Goal: Information Seeking & Learning: Learn about a topic

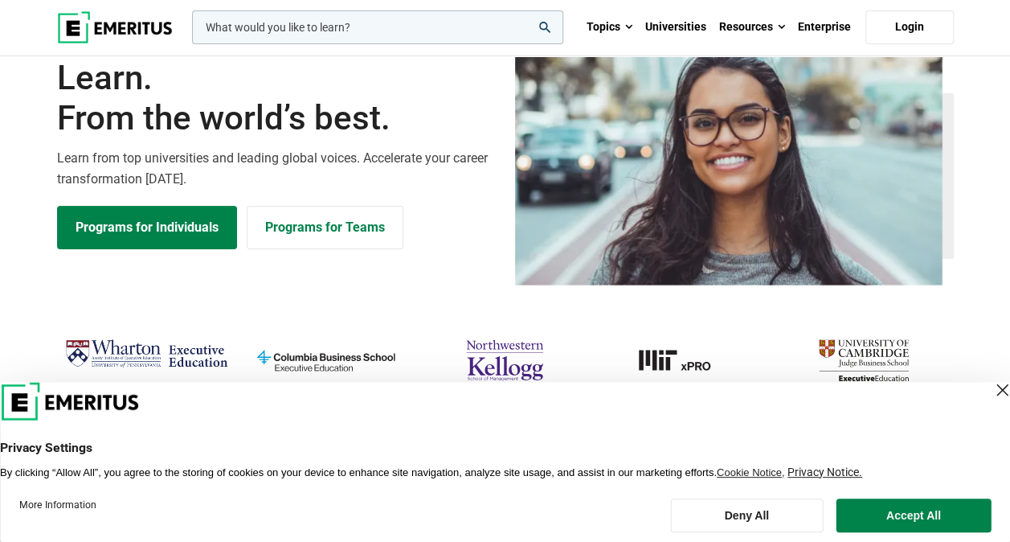
scroll to position [241, 0]
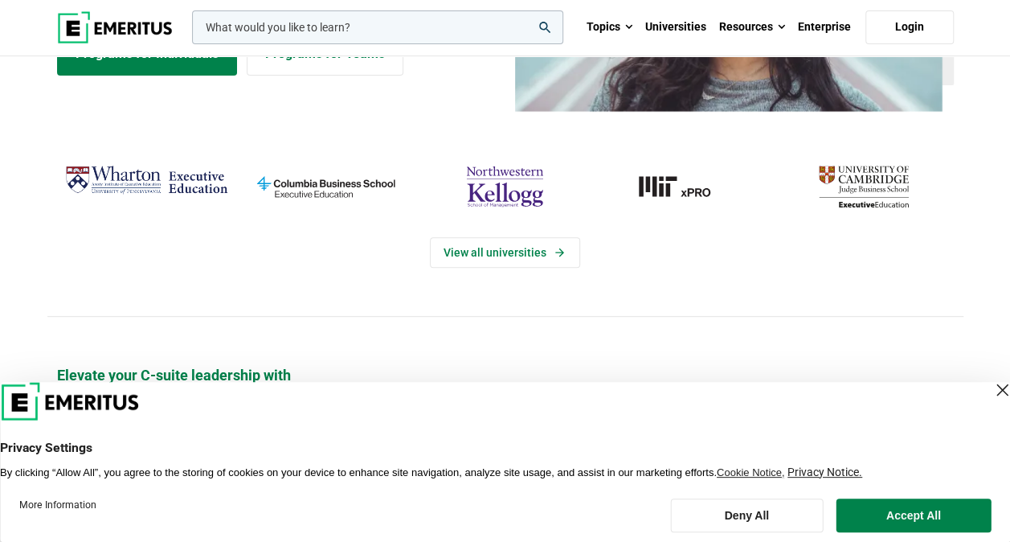
click at [995, 389] on header "Privacy Settings By clicking “Allow All”, you agree to the storing of cookies o…" at bounding box center [505, 430] width 1010 height 97
click at [991, 384] on div "Close Layer" at bounding box center [1002, 390] width 23 height 23
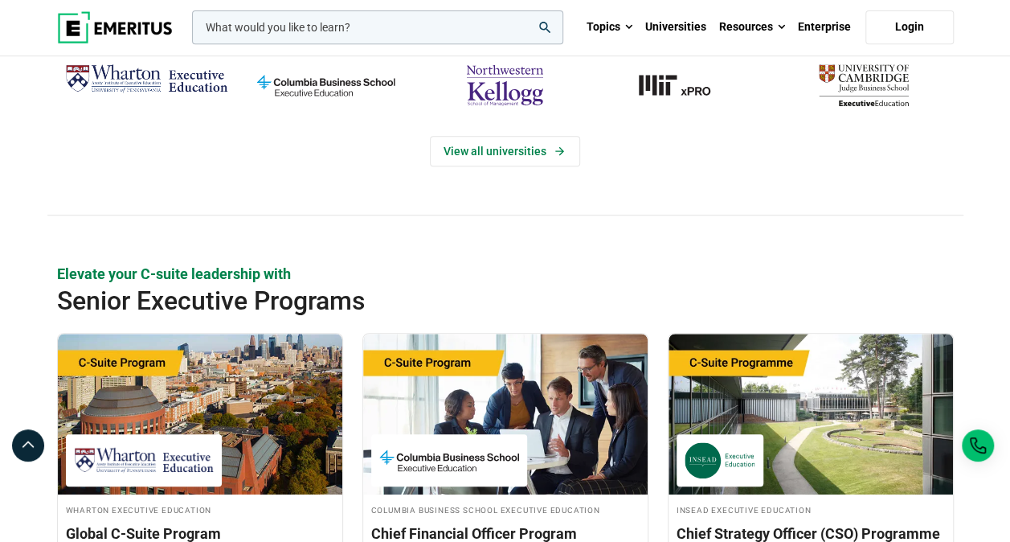
scroll to position [482, 0]
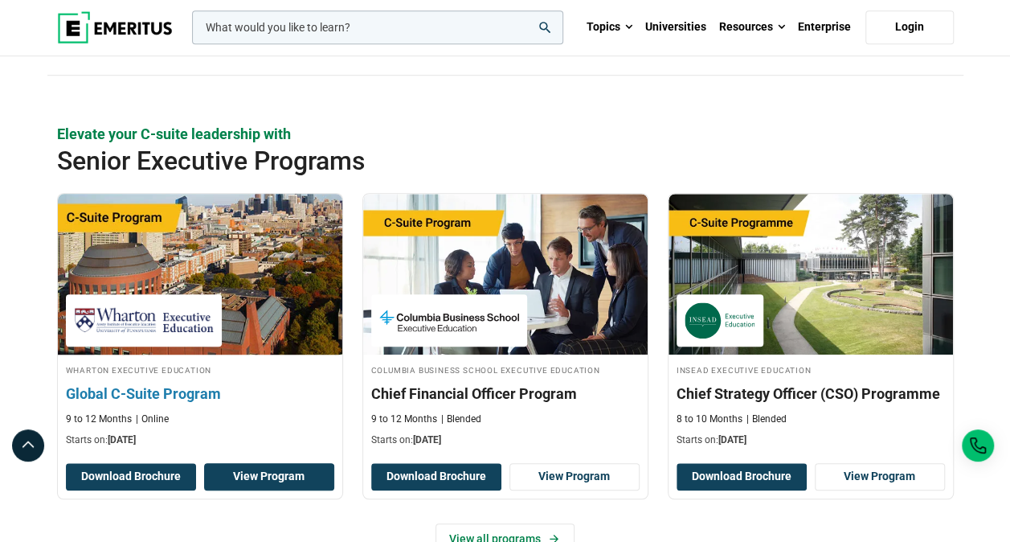
click at [278, 479] on link "View Program" at bounding box center [269, 476] width 130 height 27
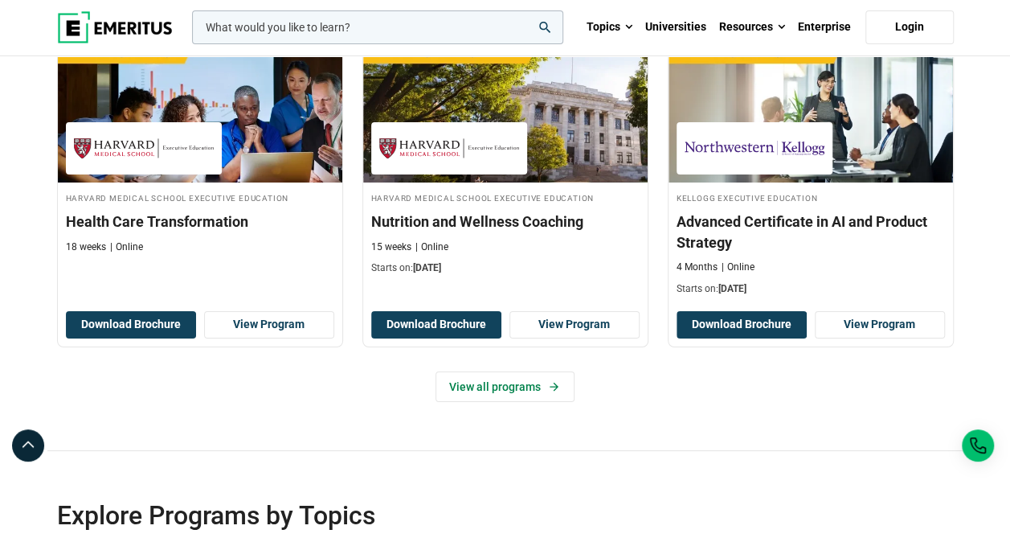
scroll to position [2813, 0]
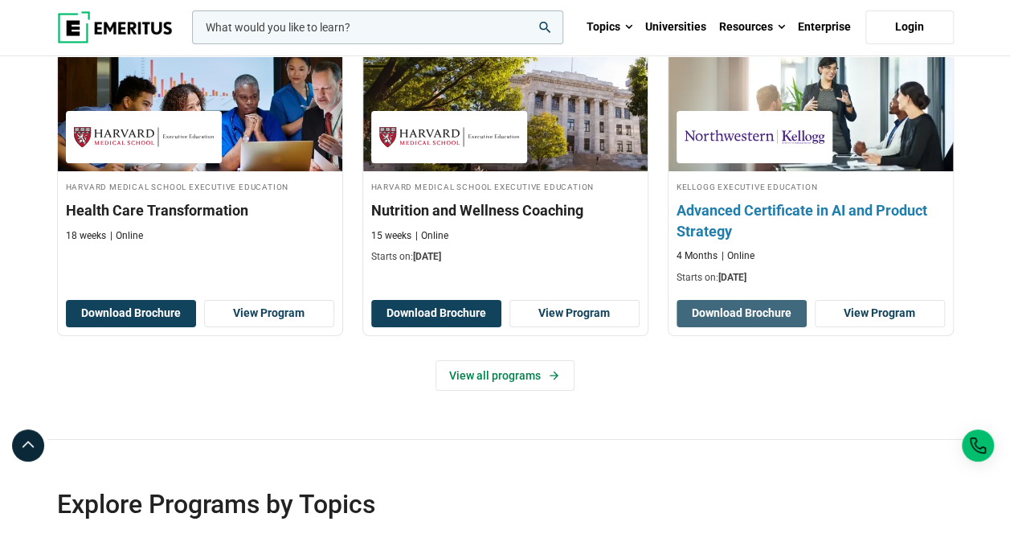
click at [763, 301] on button "Download Brochure" at bounding box center [742, 313] width 130 height 27
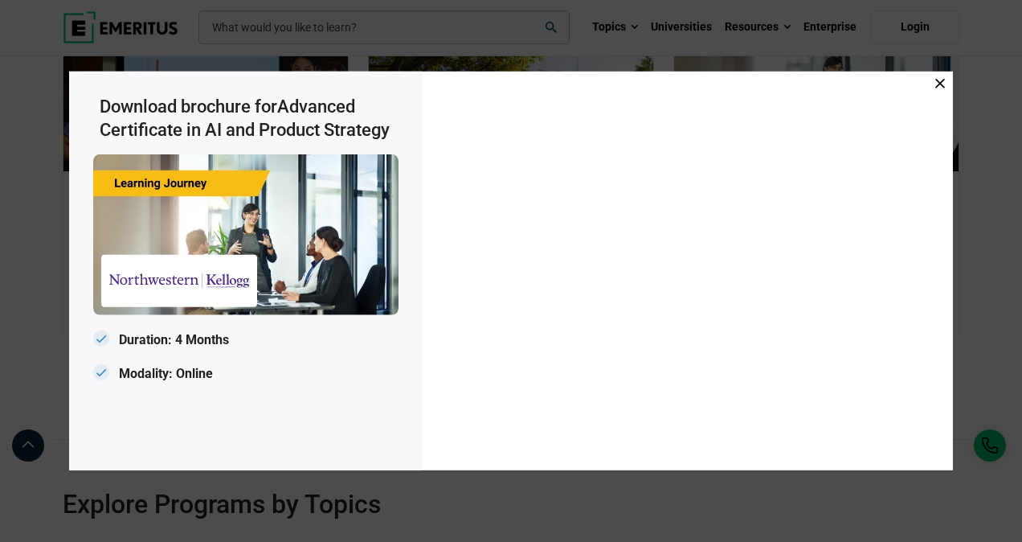
click at [939, 88] on icon at bounding box center [940, 84] width 10 height 10
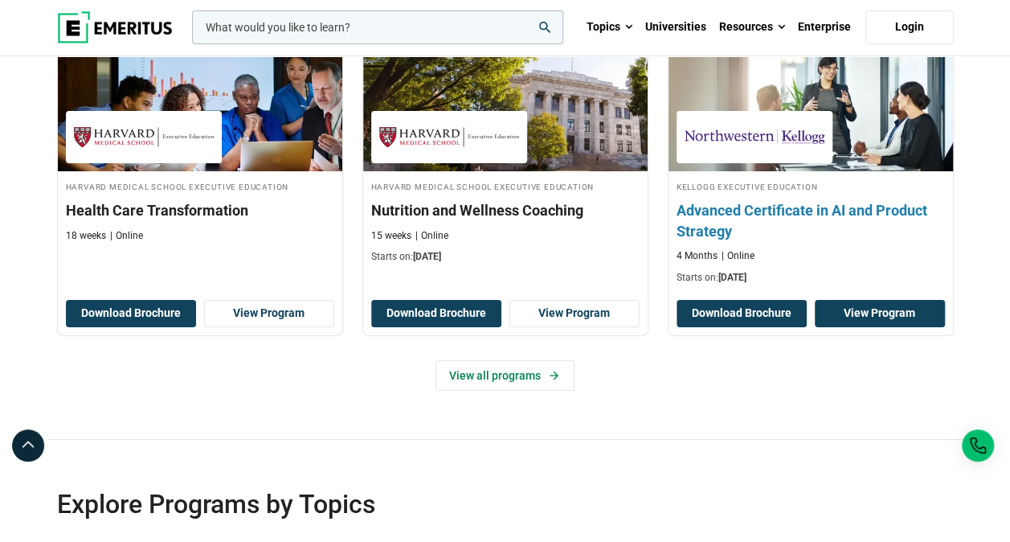
click at [866, 307] on link "View Program" at bounding box center [880, 313] width 130 height 27
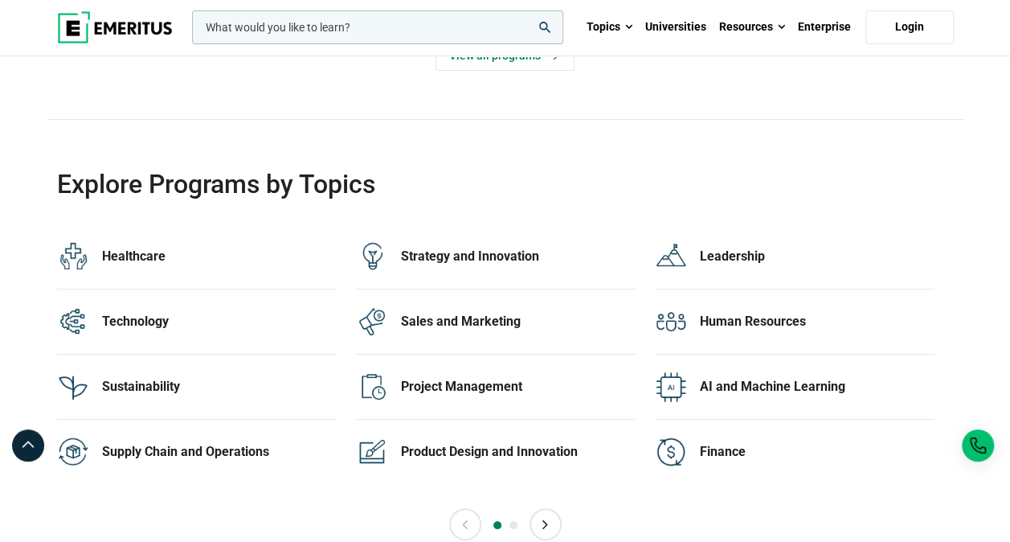
scroll to position [3134, 0]
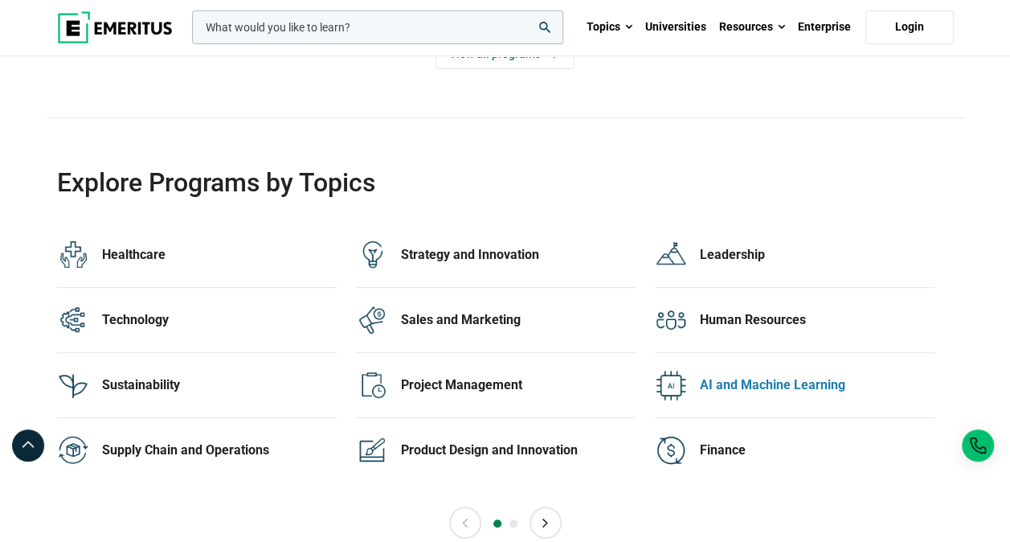
click at [706, 376] on div "AI and Machine Learning" at bounding box center [817, 385] width 235 height 18
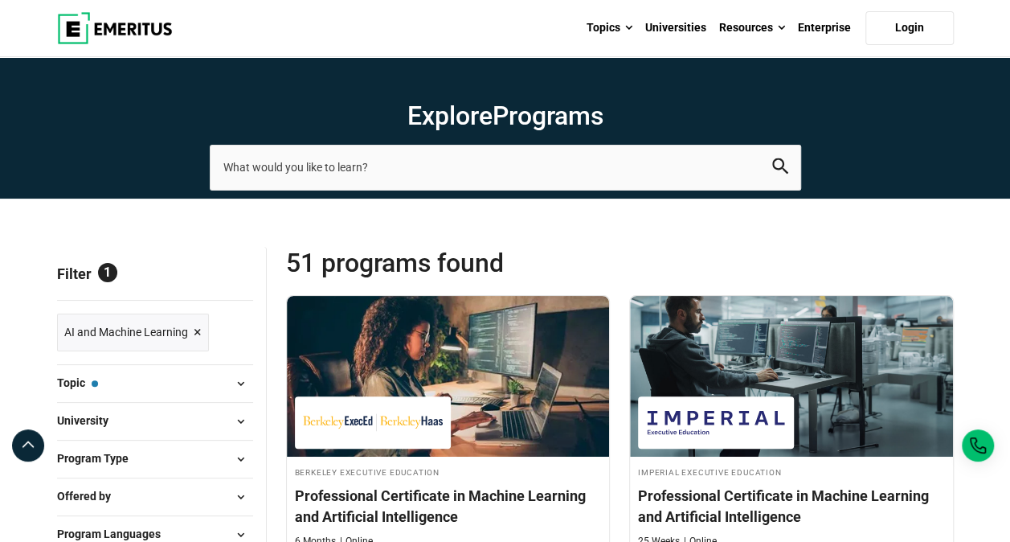
scroll to position [80, 0]
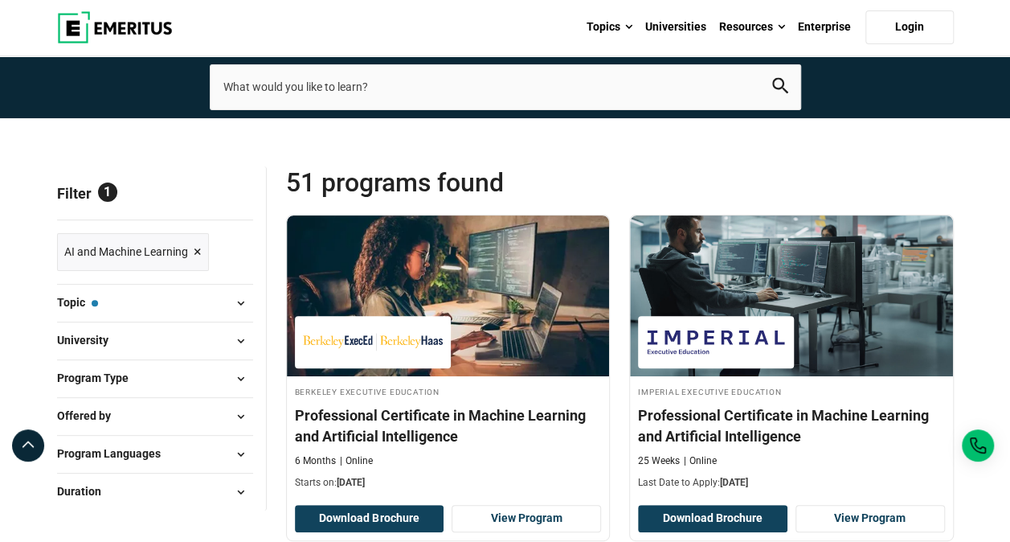
click at [243, 338] on span at bounding box center [241, 341] width 24 height 24
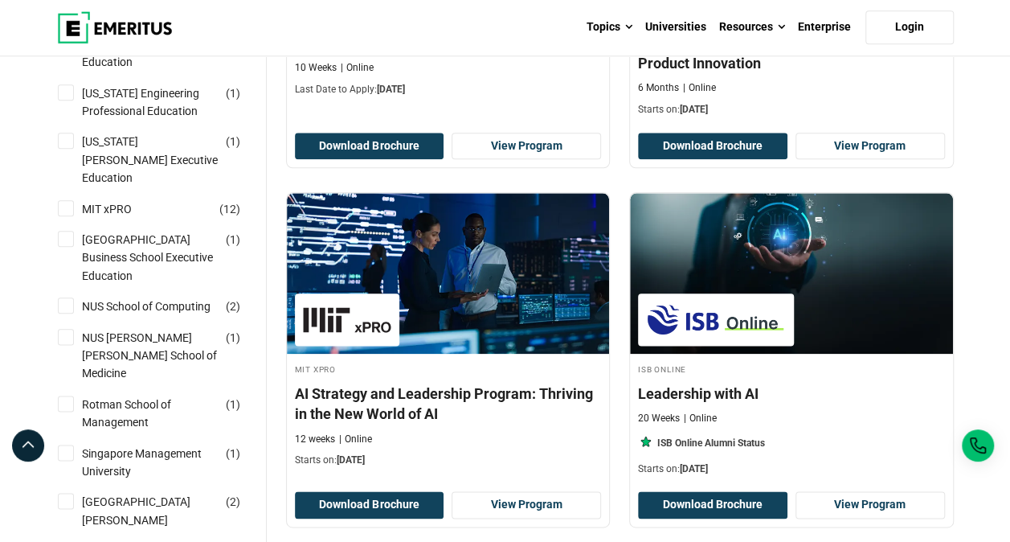
scroll to position [964, 0]
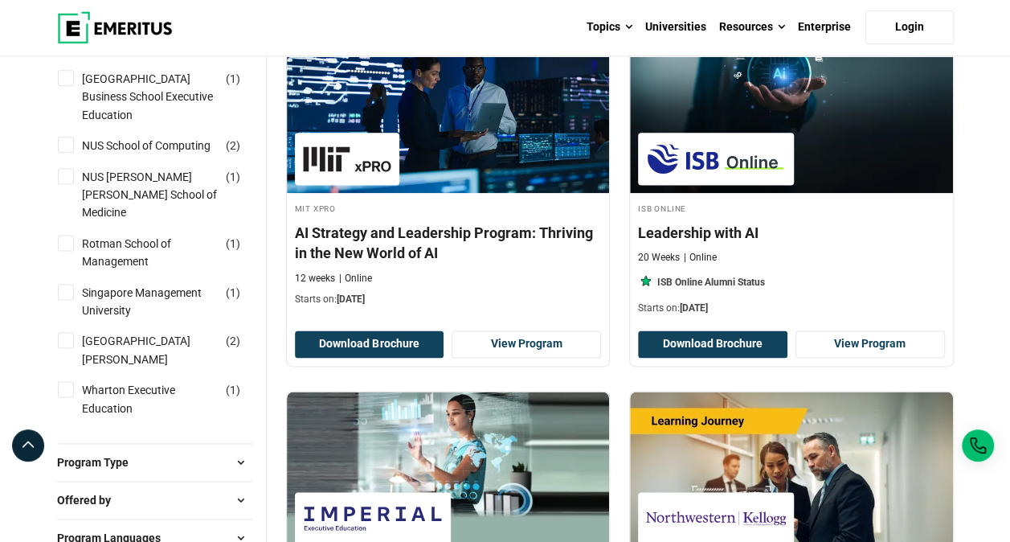
click at [77, 154] on label "NUS School of Computing ( 2 )" at bounding box center [161, 146] width 170 height 18
click at [74, 153] on input "NUS School of Computing ( 2 )" at bounding box center [66, 145] width 16 height 16
checkbox input "true"
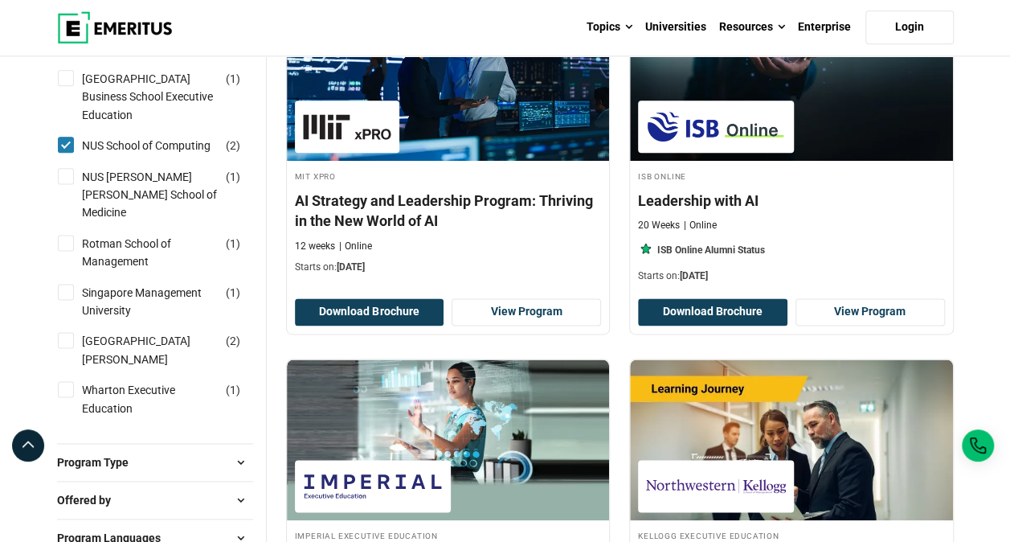
click at [62, 286] on input "Singapore Management University ( 1 )" at bounding box center [66, 292] width 16 height 16
checkbox input "true"
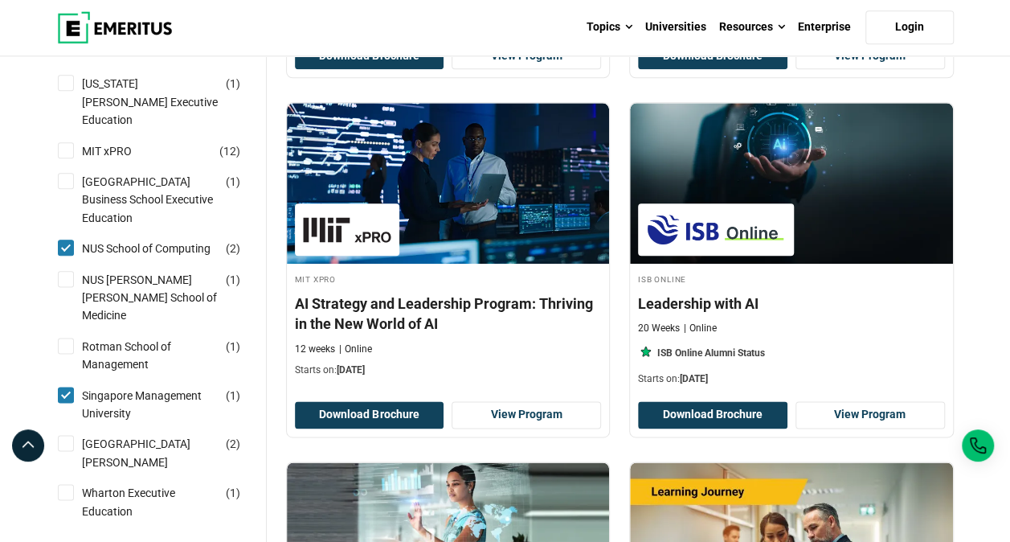
scroll to position [804, 0]
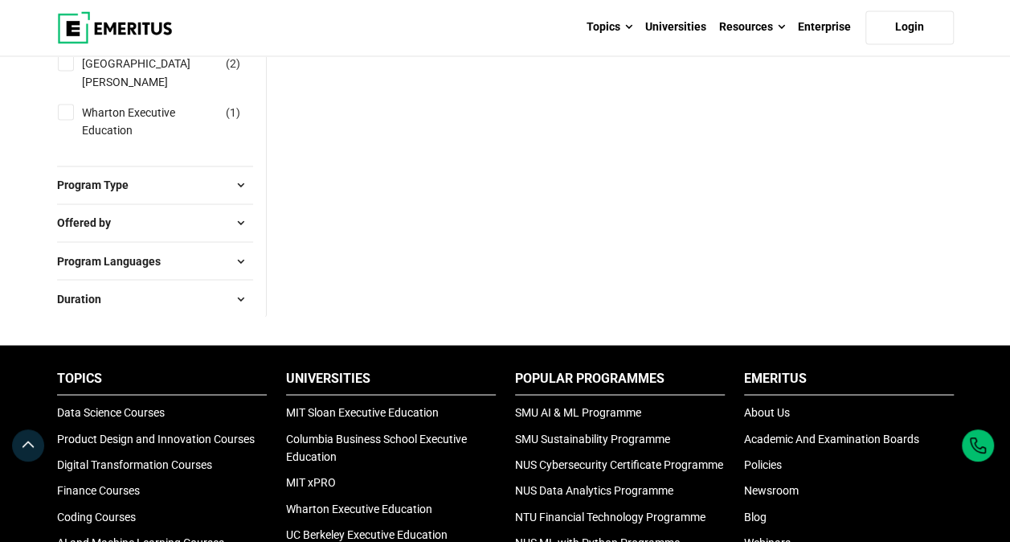
scroll to position [964, 0]
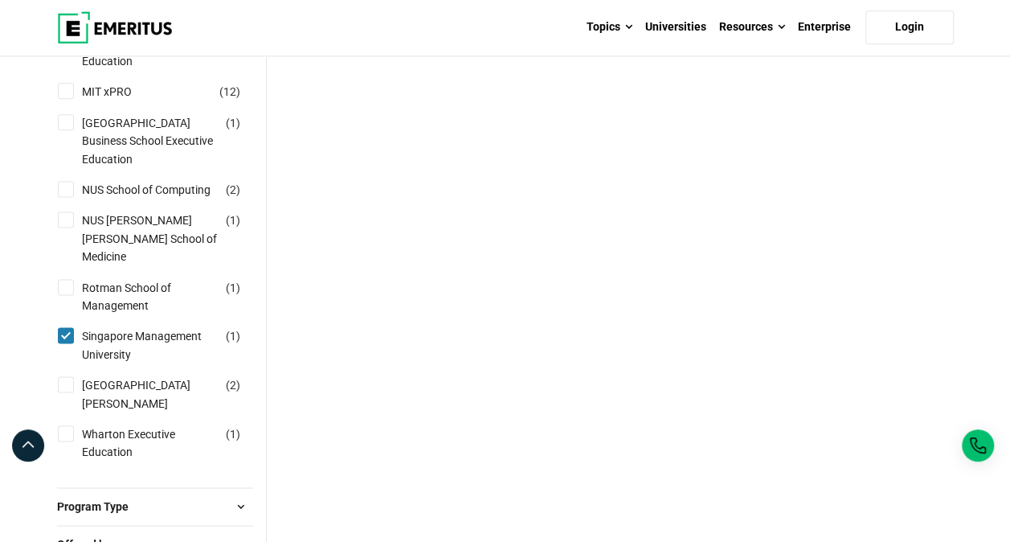
click at [66, 197] on input "NUS School of Computing ( 2 )" at bounding box center [66, 189] width 16 height 16
checkbox input "true"
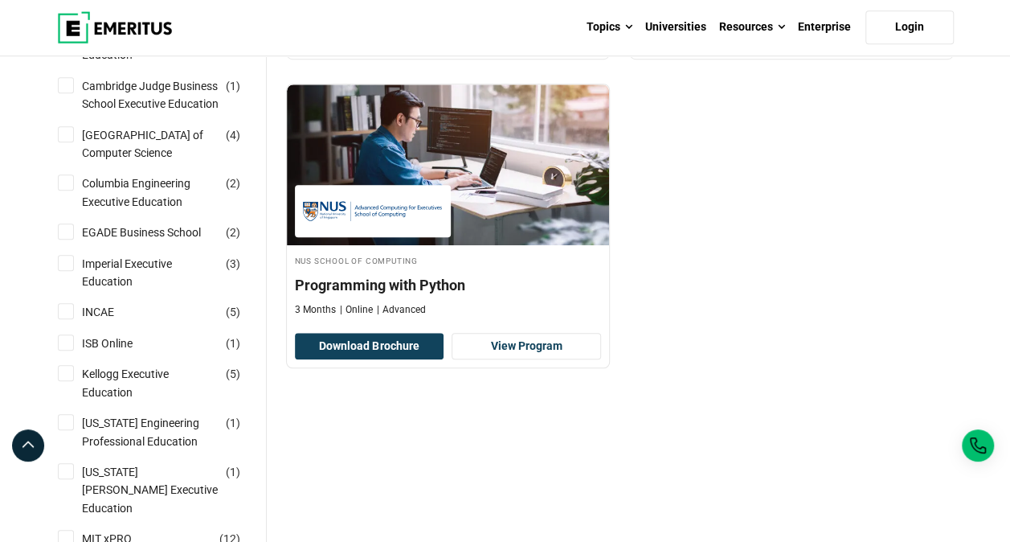
scroll to position [563, 0]
